Goal: Information Seeking & Learning: Find specific fact

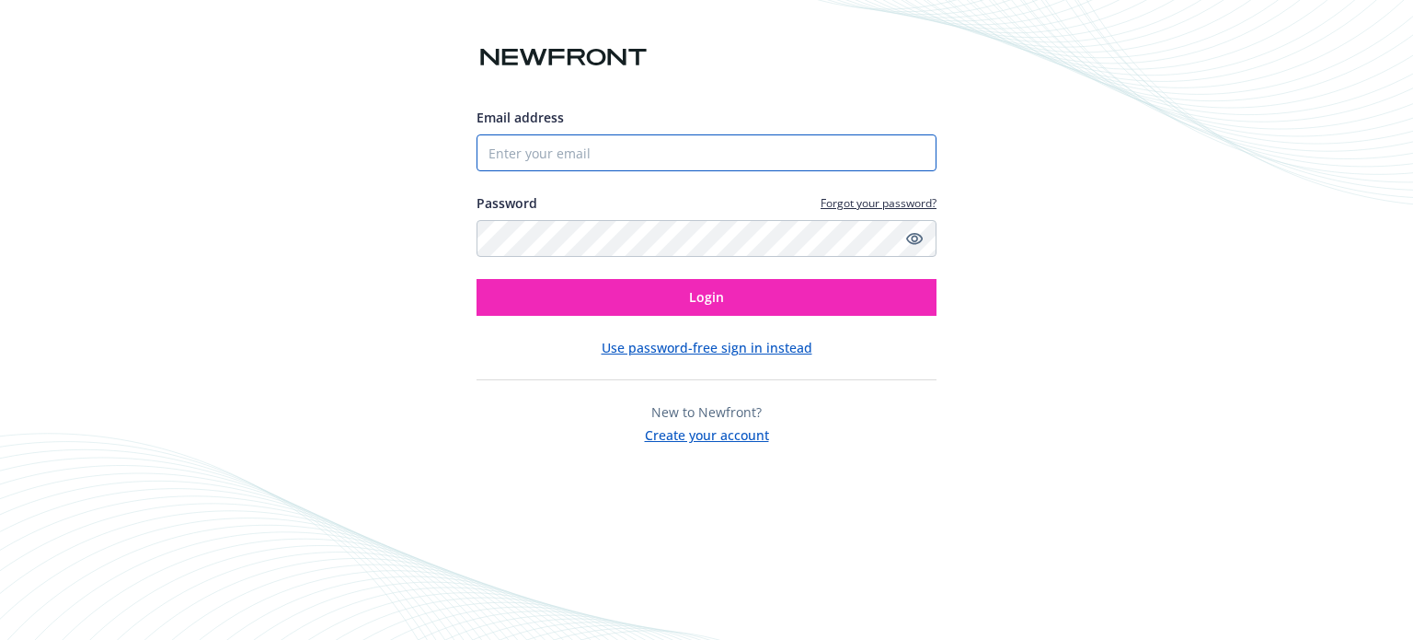
click at [725, 147] on input "Email address" at bounding box center [707, 152] width 460 height 37
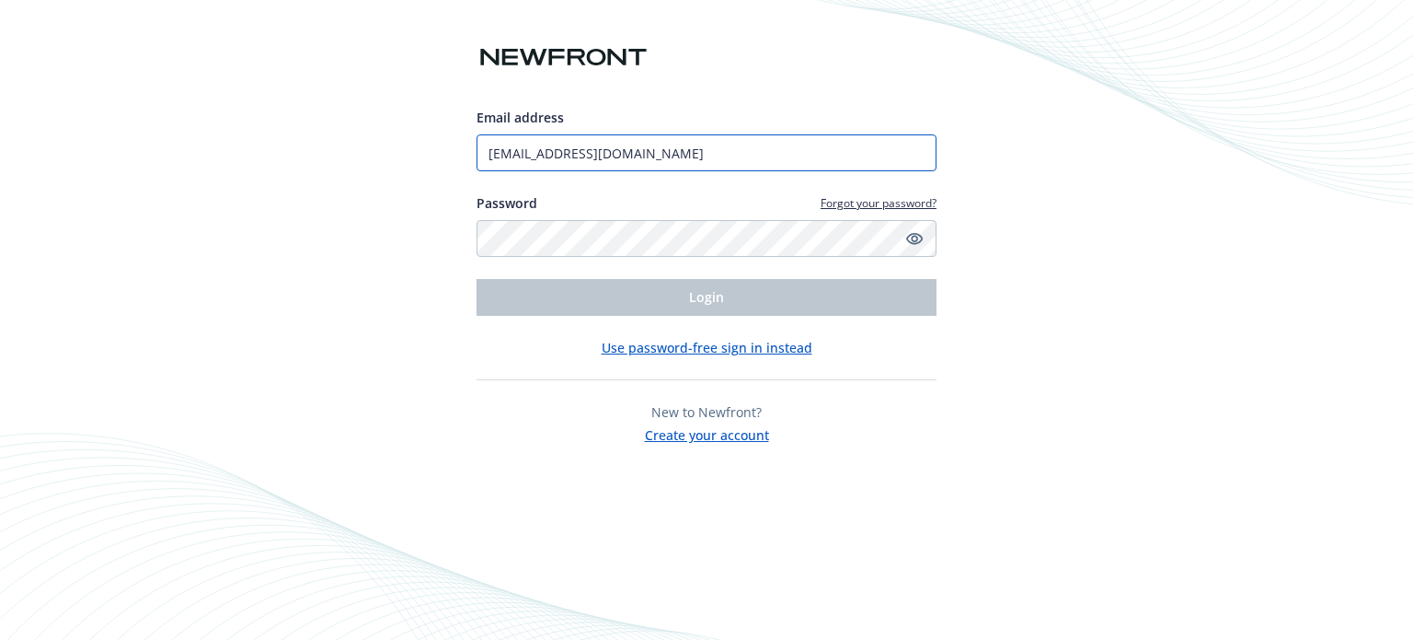
type input "[EMAIL_ADDRESS][DOMAIN_NAME]"
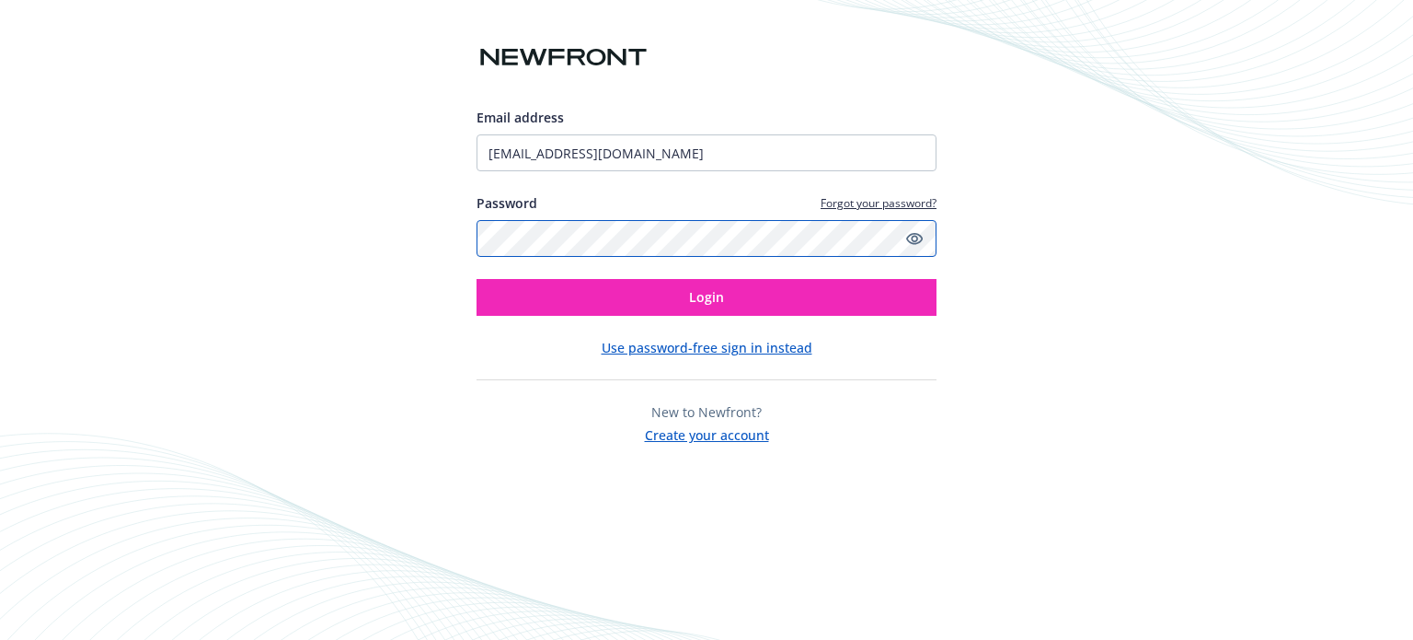
click at [477, 279] on button "Login" at bounding box center [707, 297] width 460 height 37
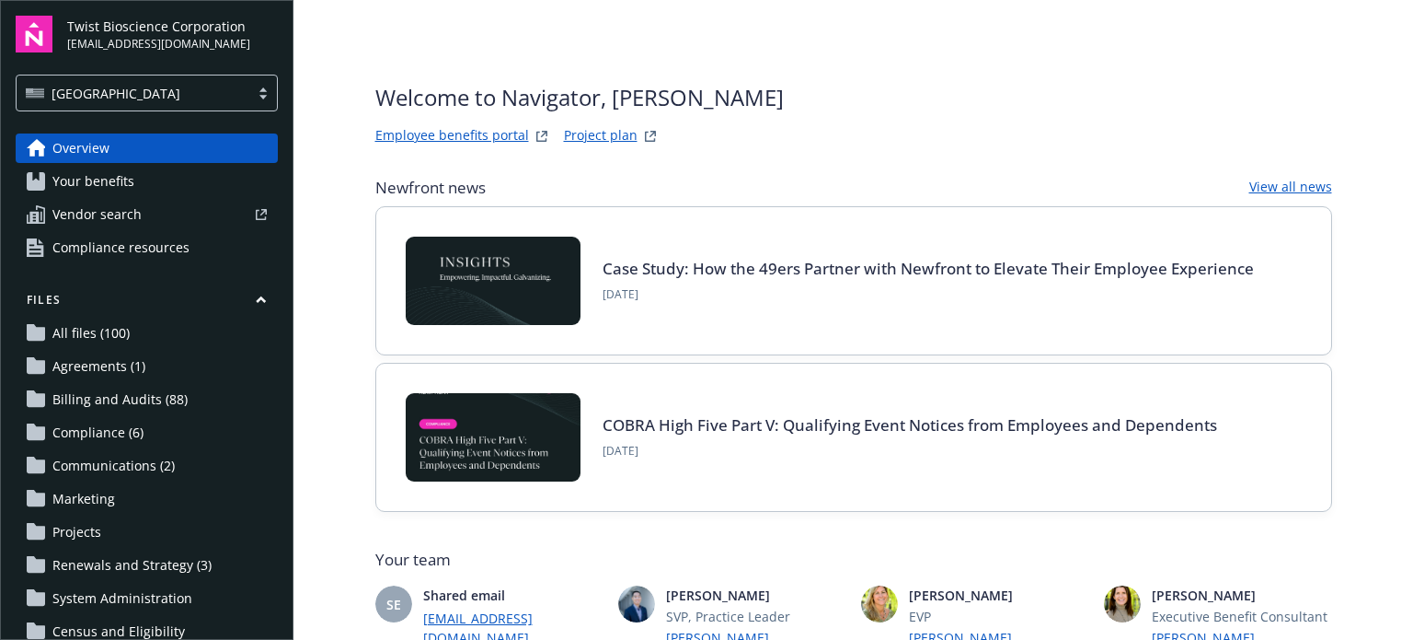
click at [131, 334] on link "All files (100)" at bounding box center [147, 332] width 262 height 29
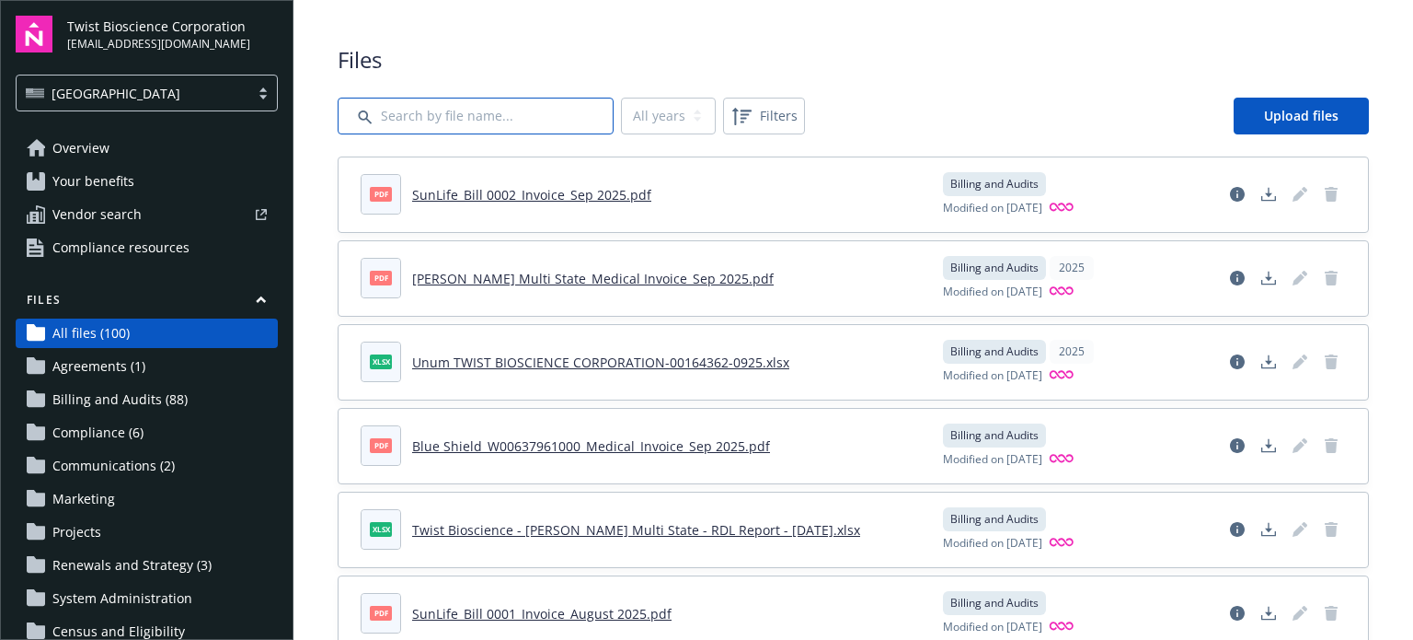
click at [402, 106] on input "Search by file name..." at bounding box center [476, 116] width 276 height 37
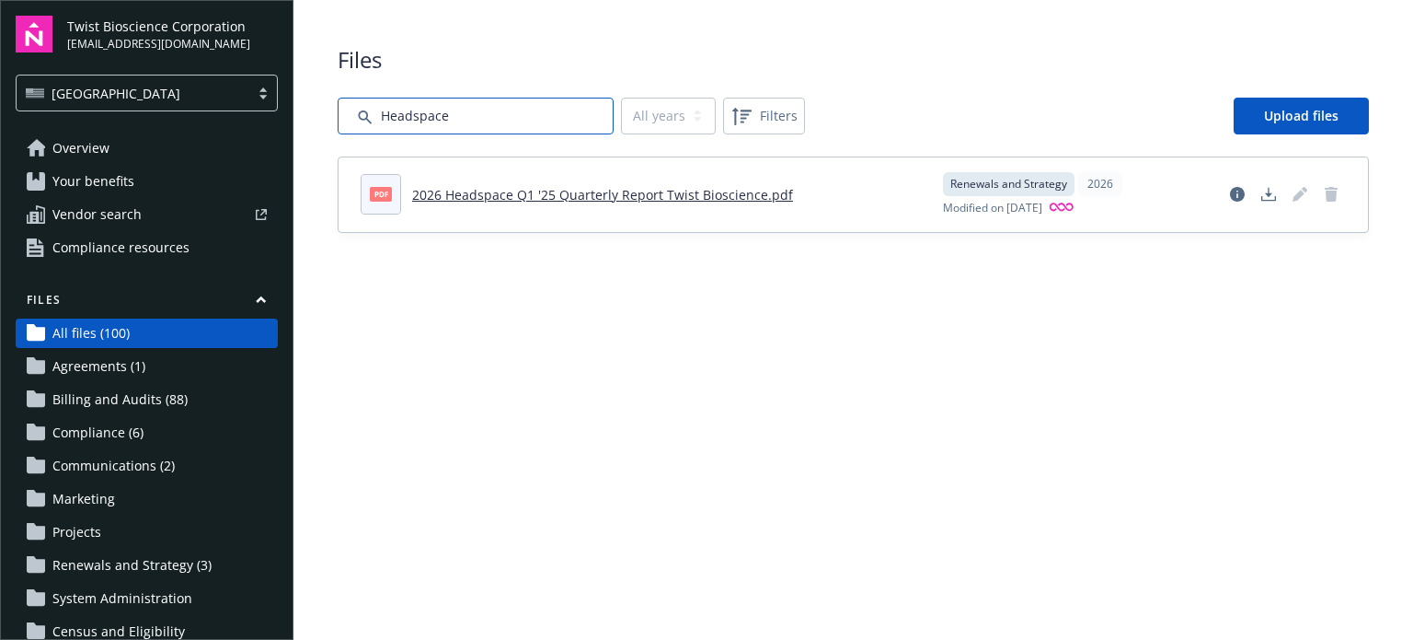
type input "Headspace"
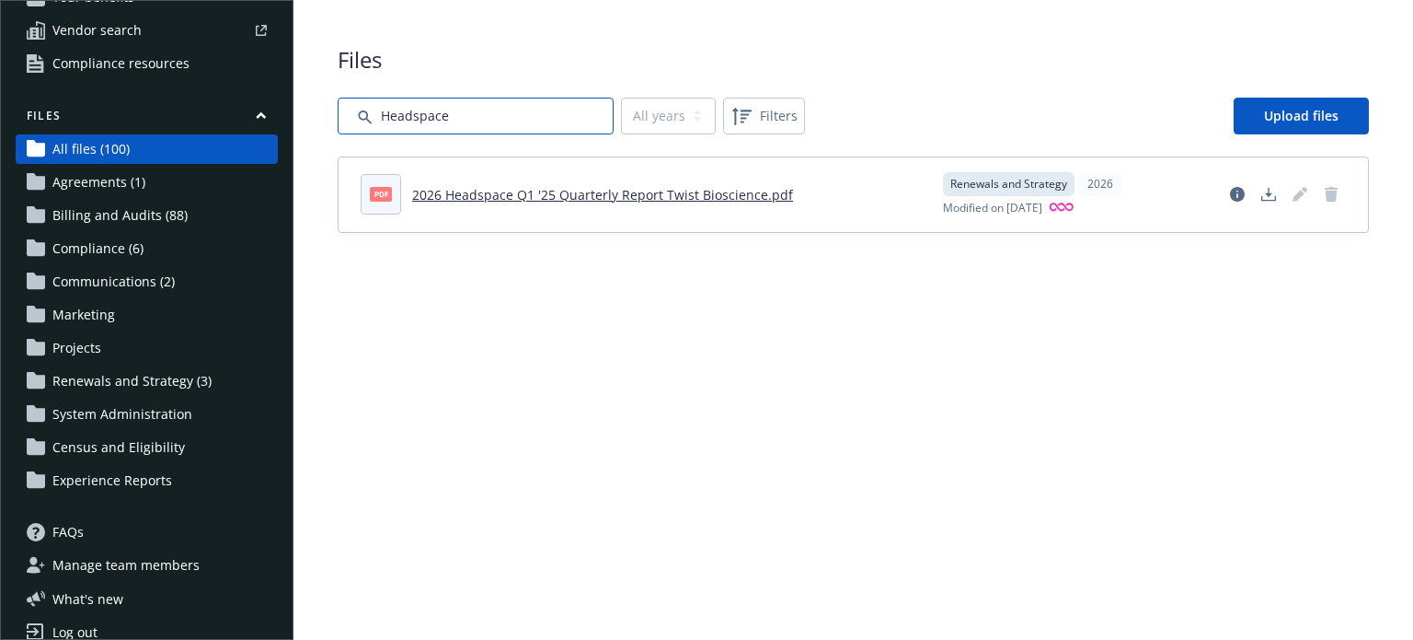
scroll to position [206, 0]
